Goal: Information Seeking & Learning: Learn about a topic

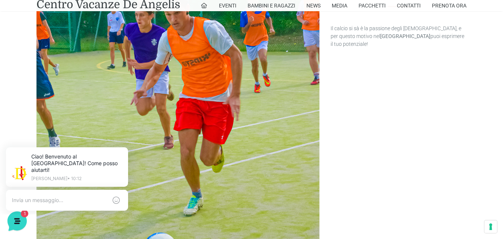
scroll to position [727, 0]
click at [126, 145] on button at bounding box center [127, 149] width 12 height 12
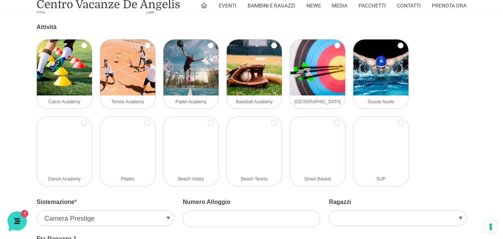
scroll to position [1221, 0]
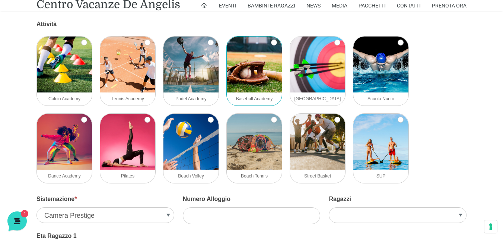
click at [254, 88] on img at bounding box center [254, 64] width 55 height 56
click at [271, 45] on input "Baseball Academy" at bounding box center [274, 42] width 6 height 6
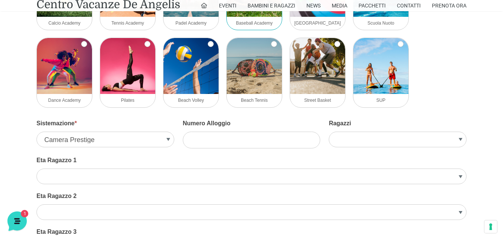
scroll to position [1248, 0]
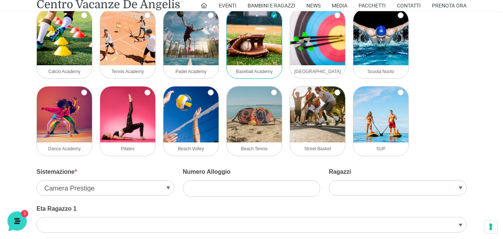
click at [252, 52] on img at bounding box center [254, 37] width 55 height 56
click at [271, 18] on input "Baseball Academy" at bounding box center [274, 15] width 6 height 6
click at [252, 52] on img at bounding box center [254, 37] width 55 height 56
click at [271, 18] on input "Baseball Academy" at bounding box center [274, 15] width 6 height 6
click at [273, 18] on input "Baseball Academy" at bounding box center [274, 15] width 6 height 6
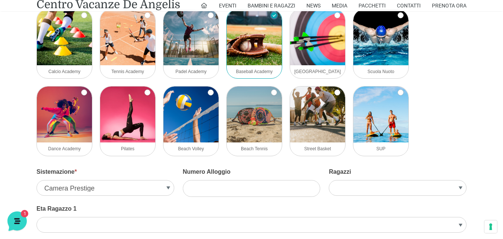
checkbox input "false"
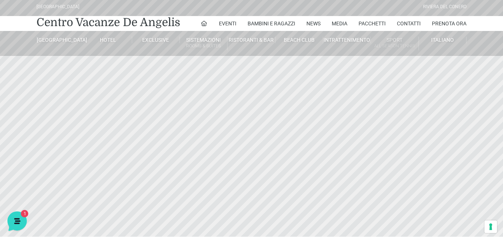
scroll to position [0, 0]
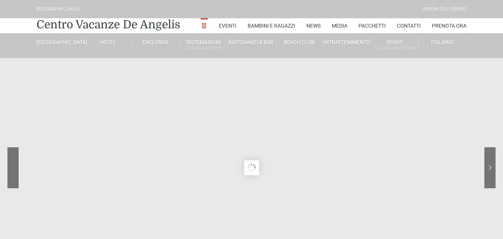
click at [11, 170] on sr7-nav-img-live at bounding box center [40, 167] width 67 height 41
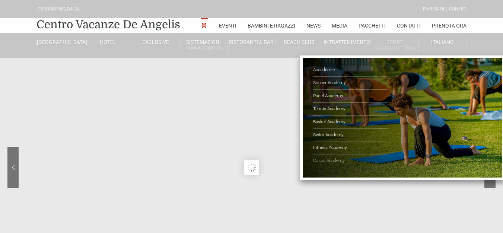
type input "01/10/2025"
type input "02/10/2025"
click at [325, 161] on link "Calcio Academy" at bounding box center [350, 161] width 74 height 13
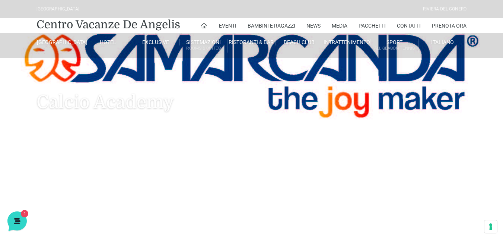
click at [230, 106] on h1 "Calcio Academy" at bounding box center [251, 91] width 430 height 66
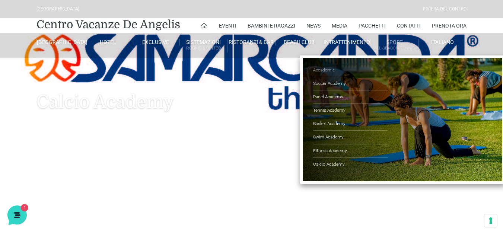
click at [325, 73] on link "Accademie" at bounding box center [350, 70] width 74 height 13
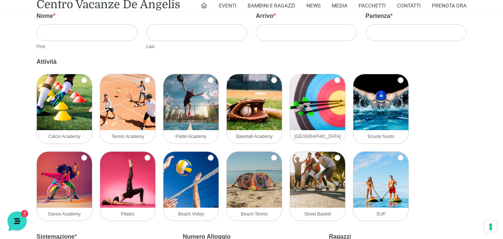
scroll to position [1047, 0]
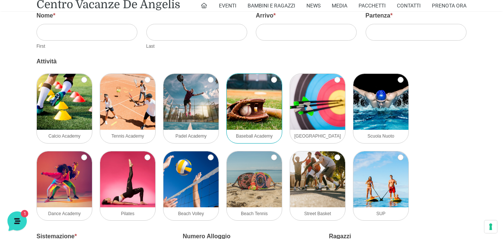
click at [248, 93] on img at bounding box center [254, 102] width 55 height 56
click at [271, 83] on input "Baseball Academy" at bounding box center [274, 80] width 6 height 6
checkbox input "true"
click at [313, 100] on img at bounding box center [317, 102] width 55 height 56
click at [334, 83] on input "Archery Academy" at bounding box center [337, 80] width 6 height 6
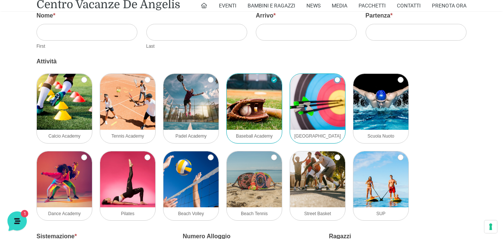
checkbox input "true"
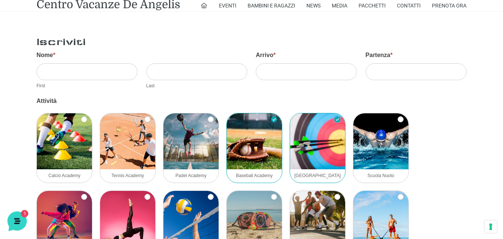
scroll to position [1001, 0]
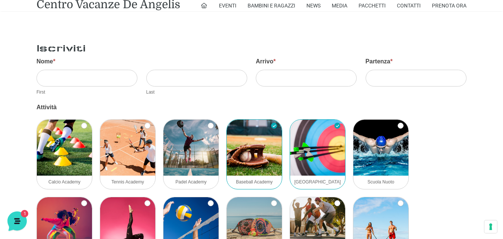
click at [266, 138] on img at bounding box center [254, 148] width 55 height 56
click at [271, 128] on input "Baseball Academy" at bounding box center [274, 126] width 6 height 6
checkbox input "false"
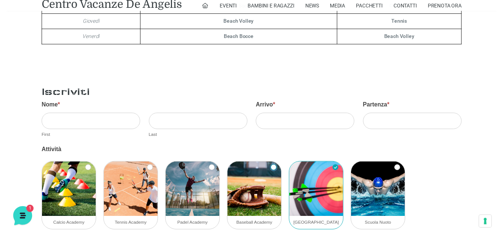
scroll to position [0, 0]
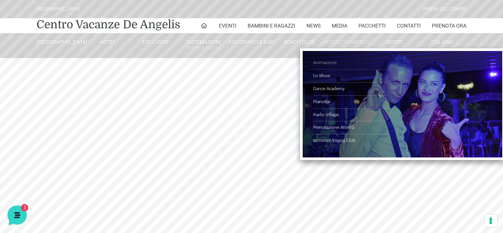
click at [333, 61] on link "Animazione" at bounding box center [350, 63] width 74 height 13
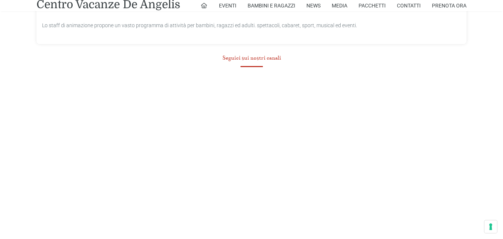
scroll to position [372, 0]
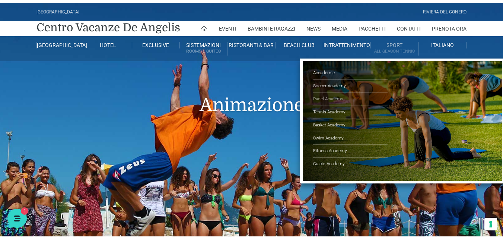
scroll to position [0, 0]
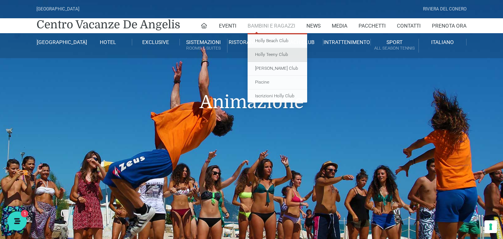
click at [270, 55] on link "Holly Teeny Club" at bounding box center [278, 55] width 60 height 14
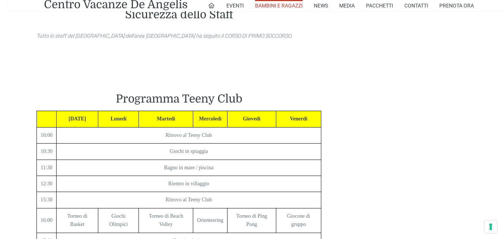
scroll to position [703, 0]
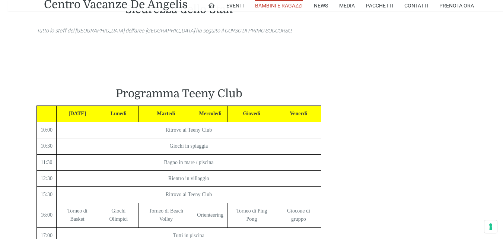
drag, startPoint x: 7, startPoint y: 167, endPoint x: 2, endPoint y: 161, distance: 7.9
click at [2, 161] on html "[GEOGRAPHIC_DATA] [GEOGRAPHIC_DATA] Centro Vacanze [GEOGRAPHIC_DATA] Eventi Mis…" at bounding box center [251, 125] width 503 height 1657
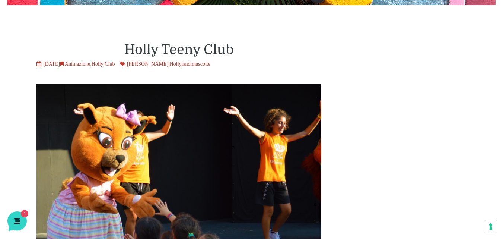
scroll to position [0, 0]
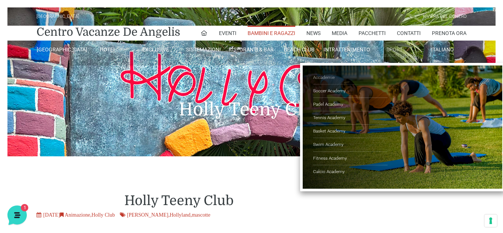
click at [324, 77] on link "Accademie" at bounding box center [350, 77] width 74 height 13
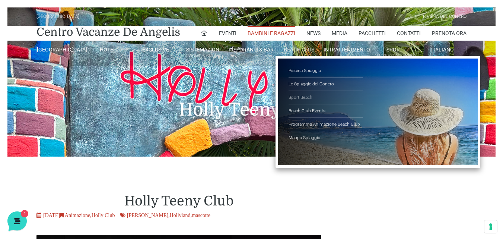
click at [302, 98] on link "Sport Beach" at bounding box center [326, 97] width 74 height 13
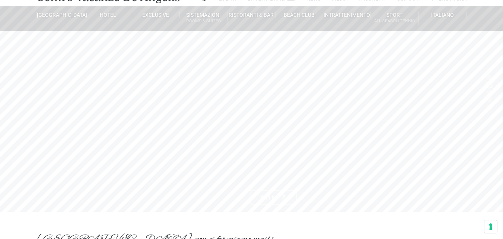
scroll to position [25, 0]
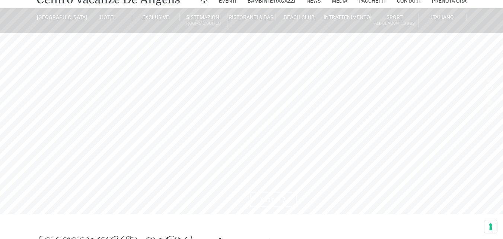
click at [275, 200] on header "[GEOGRAPHIC_DATA] [GEOGRAPHIC_DATA] Centro Vacanze [GEOGRAPHIC_DATA] Eventi Mis…" at bounding box center [251, 142] width 503 height 335
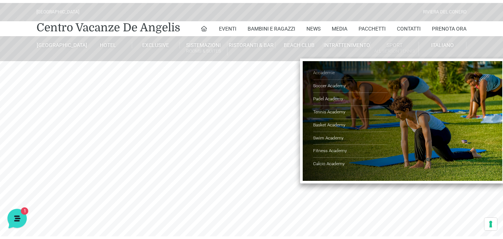
scroll to position [0, 0]
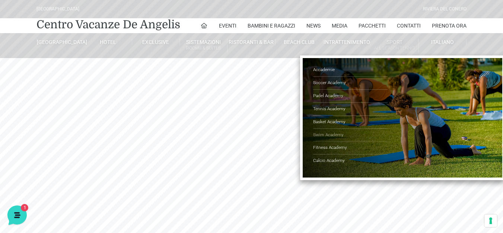
click at [324, 132] on link "Swim Academy" at bounding box center [350, 135] width 74 height 13
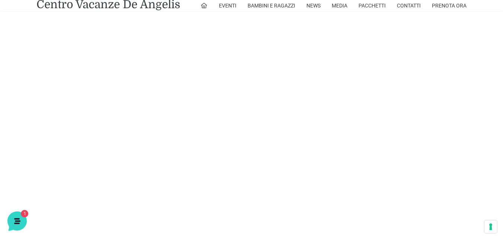
scroll to position [677, 0]
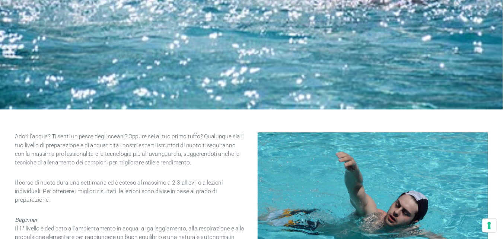
scroll to position [236, 0]
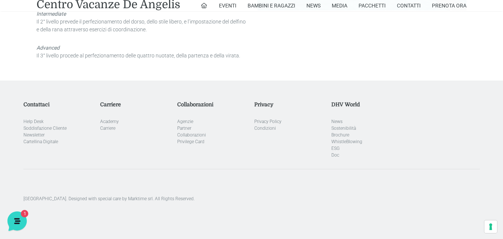
scroll to position [464, 0]
click at [105, 129] on link "Carriere" at bounding box center [107, 127] width 15 height 5
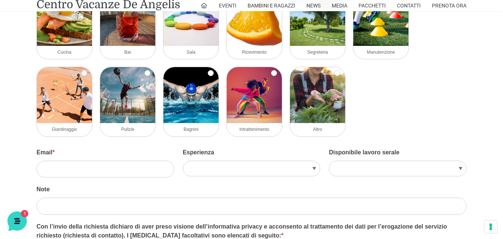
click at [0, 168] on div "Selezioniamo personale per i nostri [GEOGRAPHIC_DATA] È il momento ideale per e…" at bounding box center [251, 40] width 503 height 1562
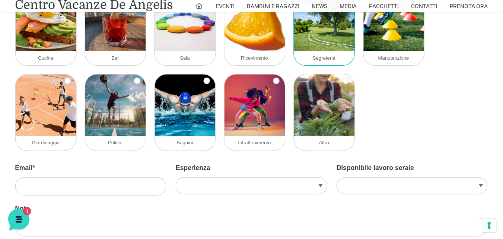
scroll to position [1040, 0]
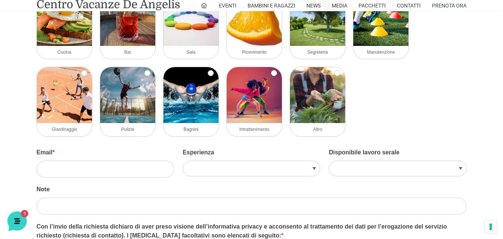
click at [419, 131] on div "logo acf-forms activecampaign authorize aweber bootstrap campaignmonitor consta…" at bounding box center [252, 63] width 438 height 155
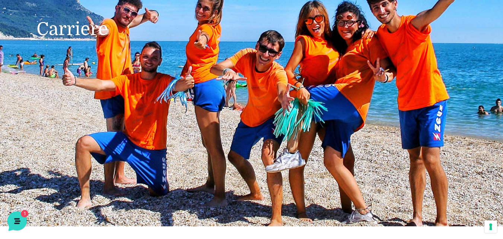
scroll to position [0, 0]
